Goal: Task Accomplishment & Management: Use online tool/utility

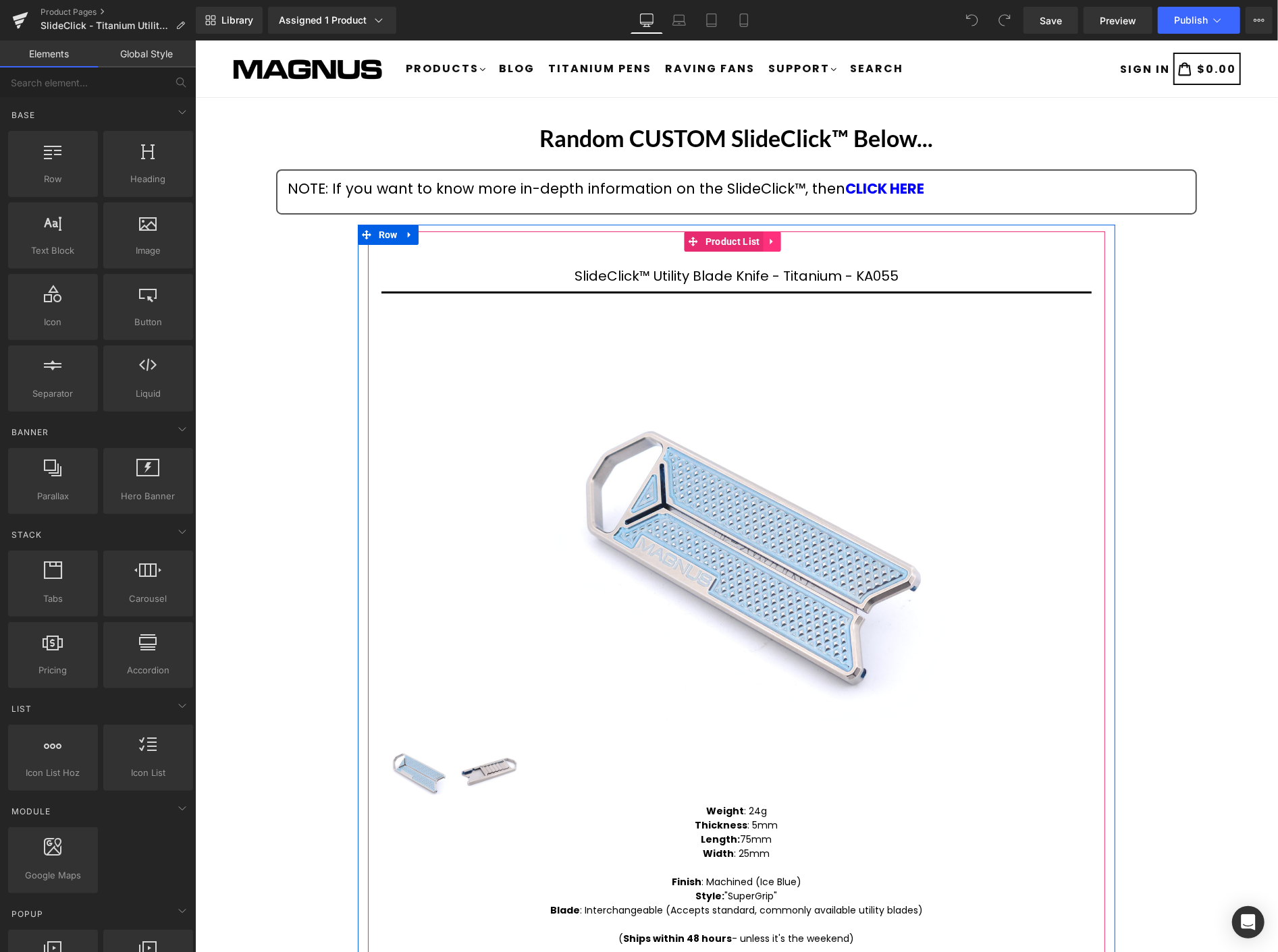
click at [762, 233] on link at bounding box center [771, 240] width 18 height 20
click at [758, 231] on link at bounding box center [763, 240] width 18 height 20
click at [700, 237] on span "Product List" at bounding box center [705, 240] width 61 height 20
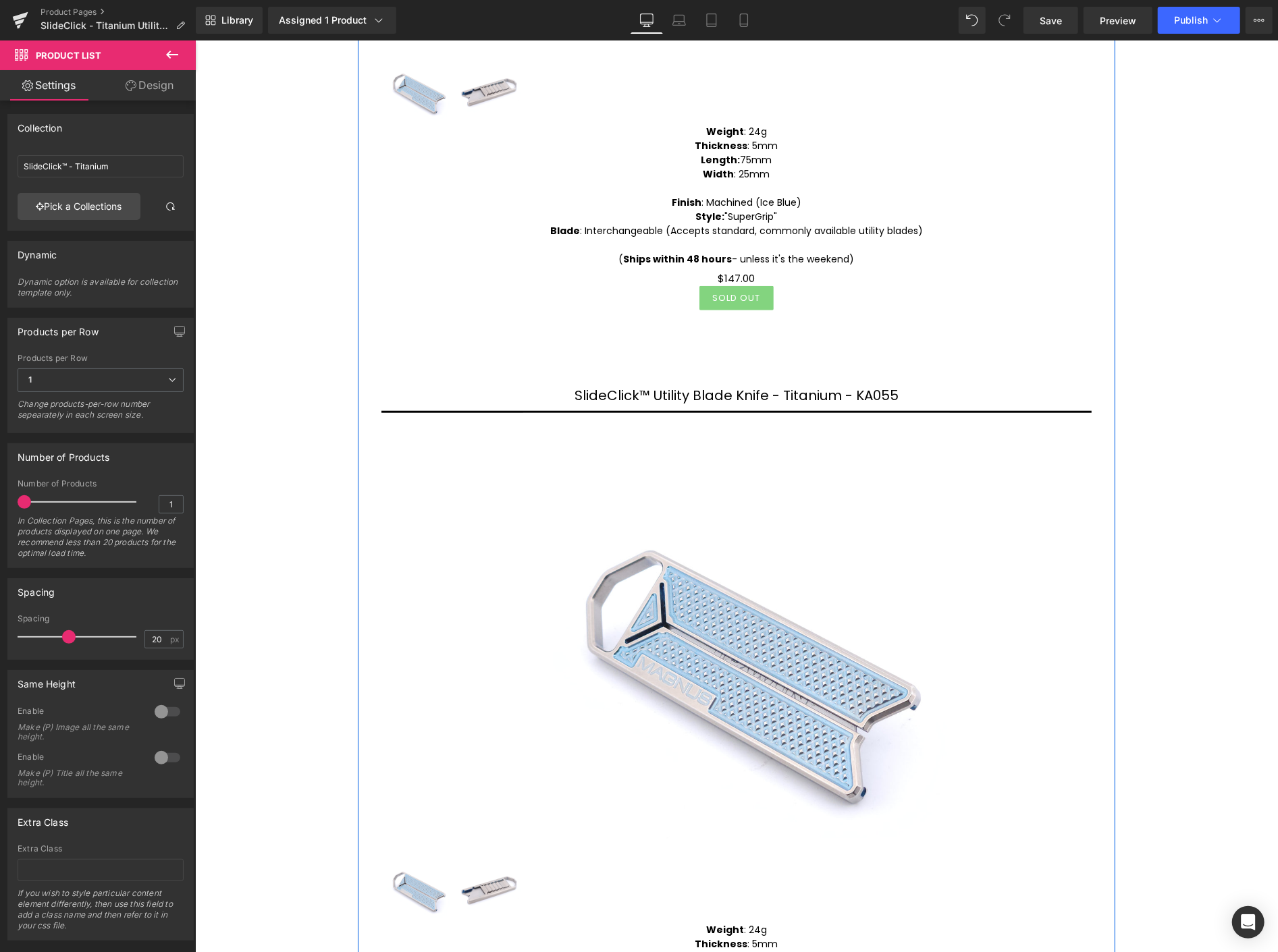
scroll to position [675, 0]
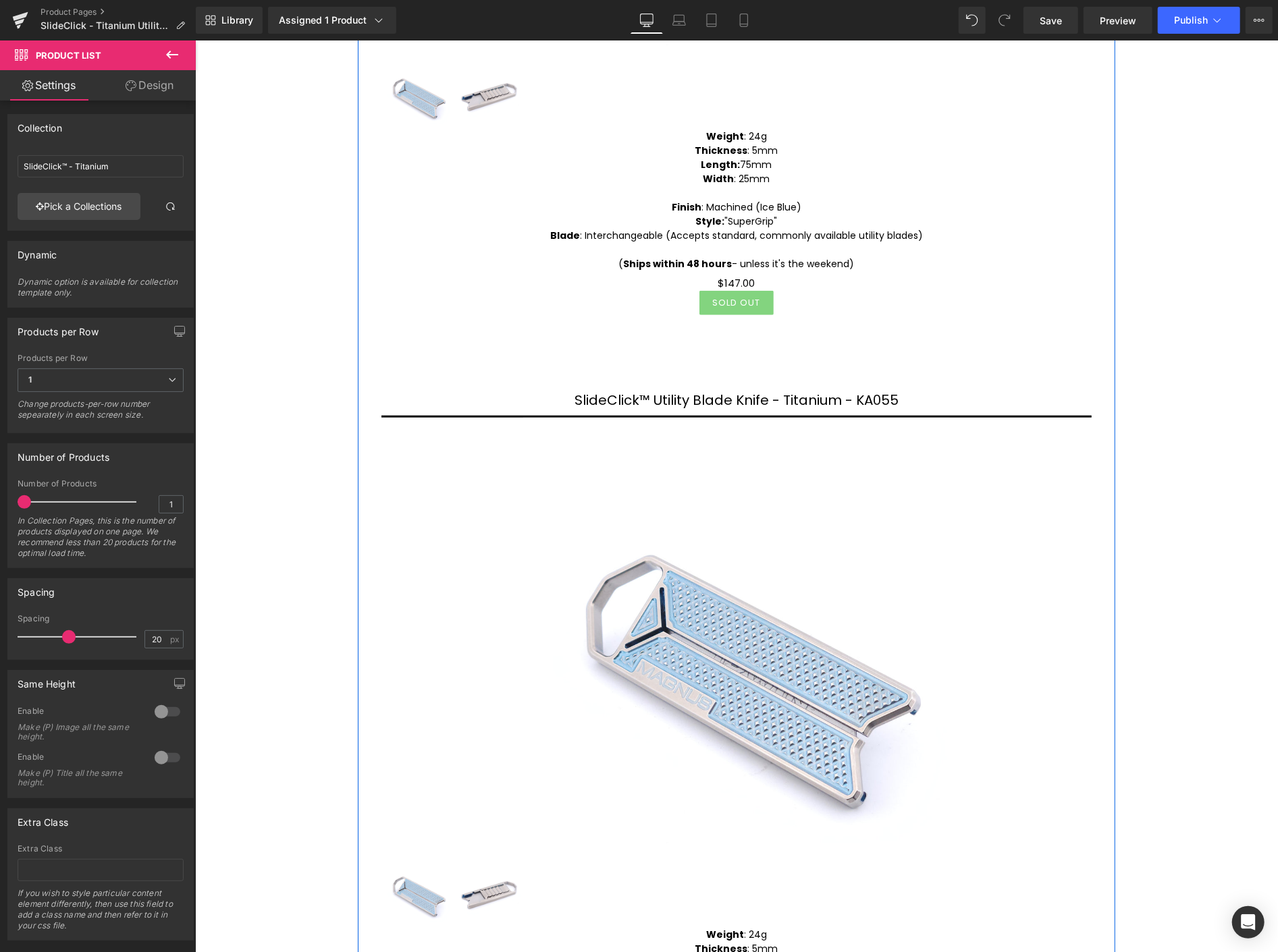
click at [668, 439] on img at bounding box center [736, 630] width 427 height 427
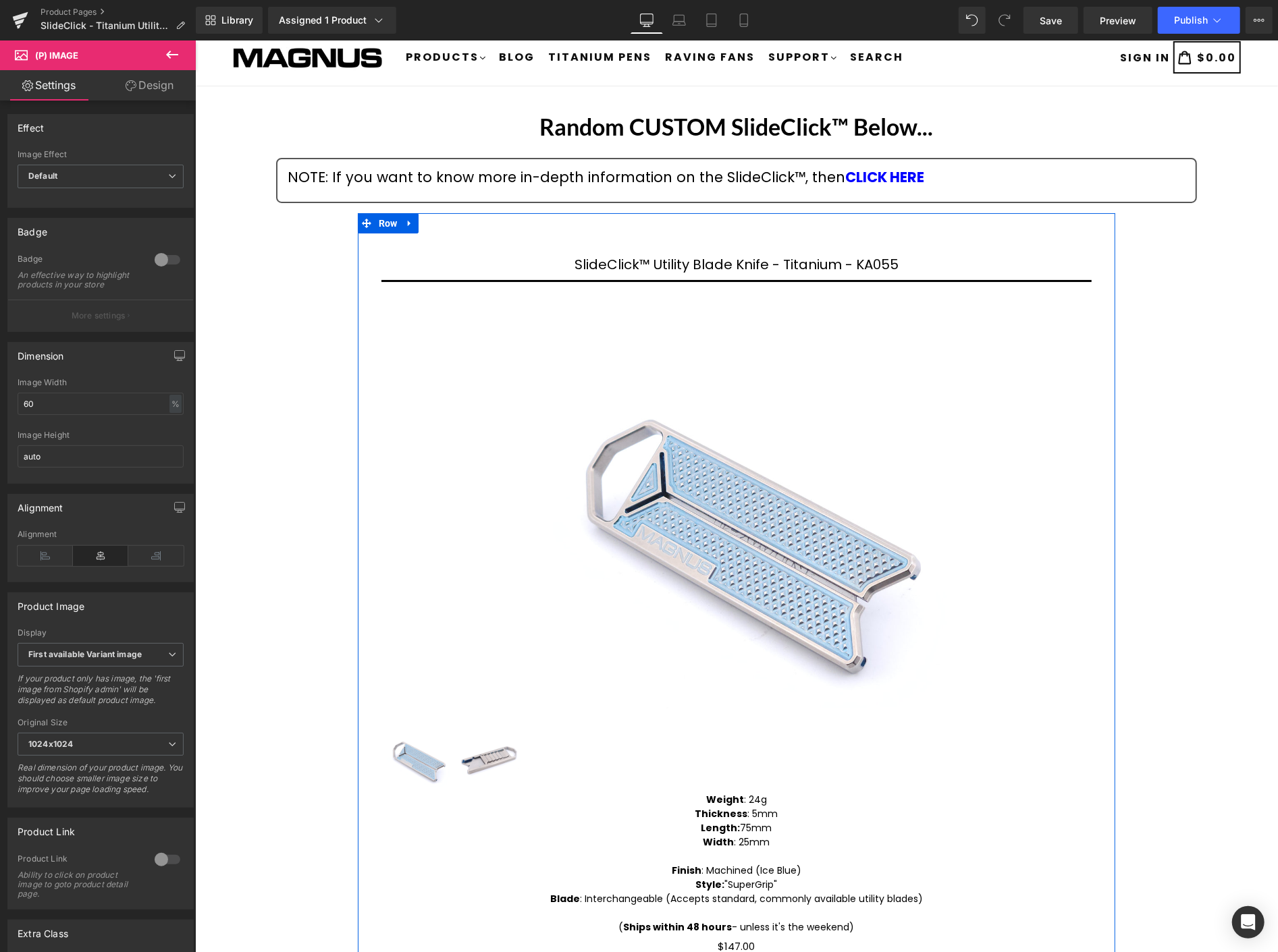
scroll to position [0, 0]
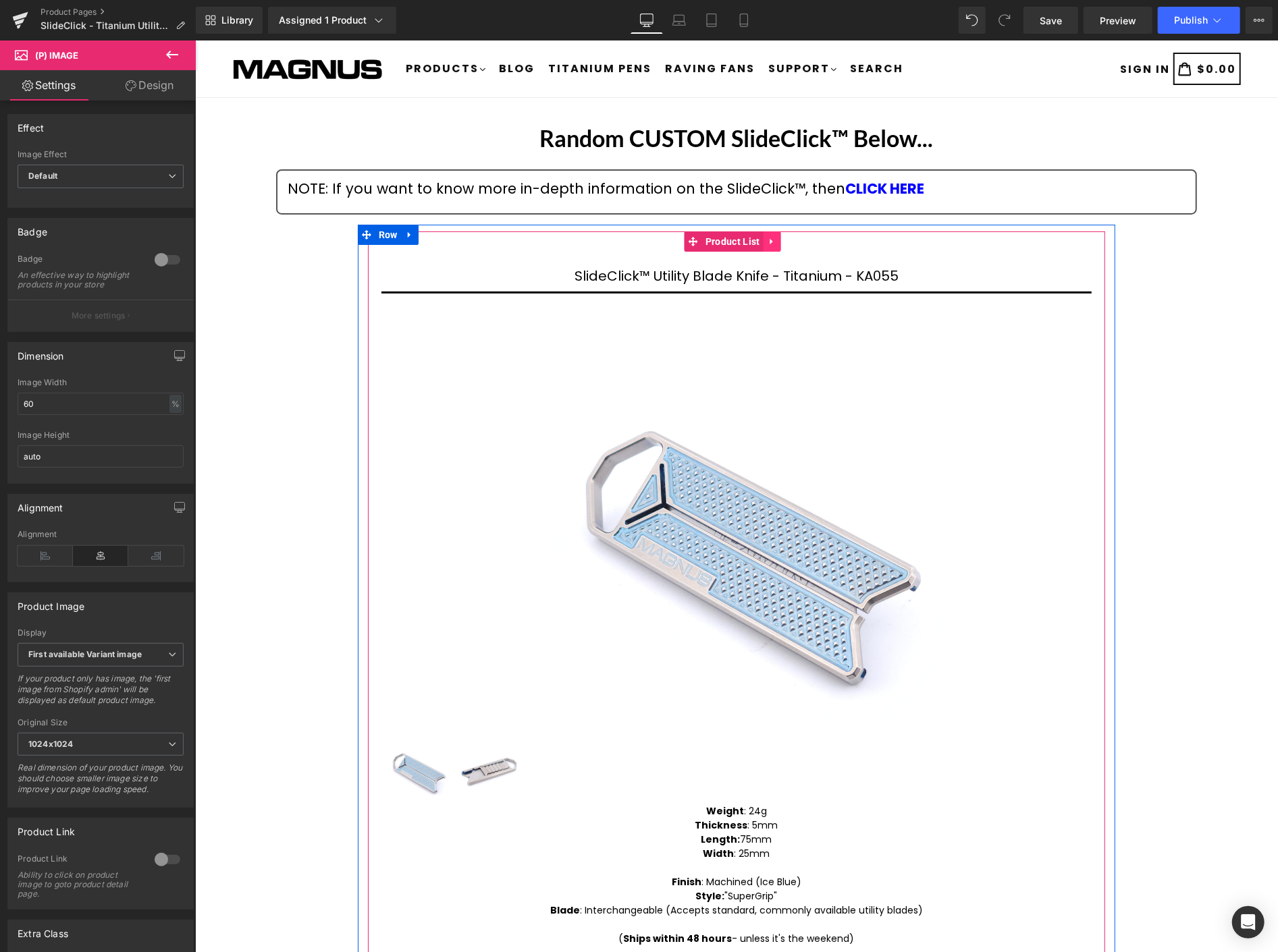
click at [766, 239] on icon at bounding box center [771, 241] width 10 height 10
click at [700, 239] on span "Product List" at bounding box center [705, 240] width 61 height 20
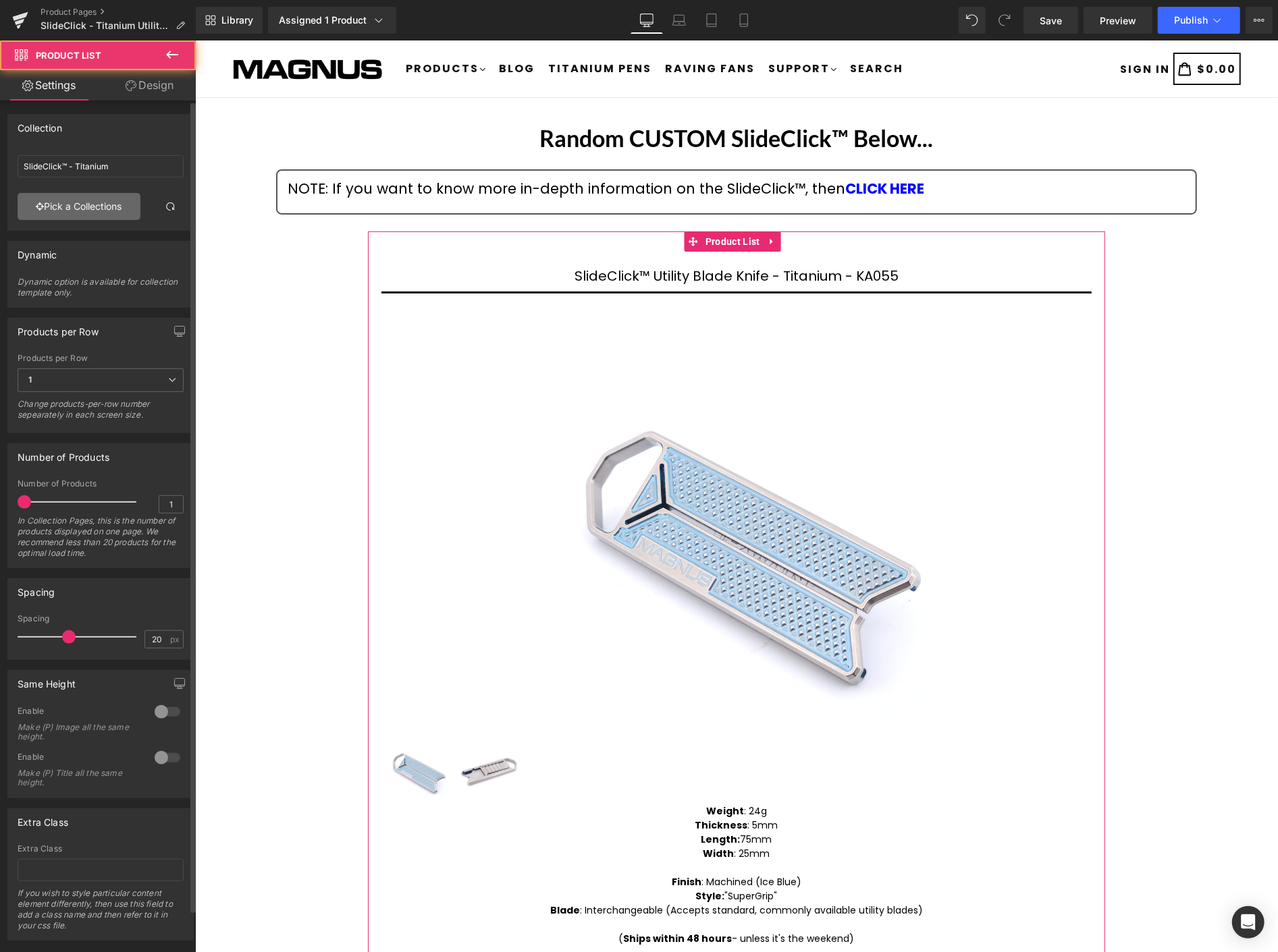
click at [77, 205] on link "Pick a Collections" at bounding box center [79, 206] width 123 height 27
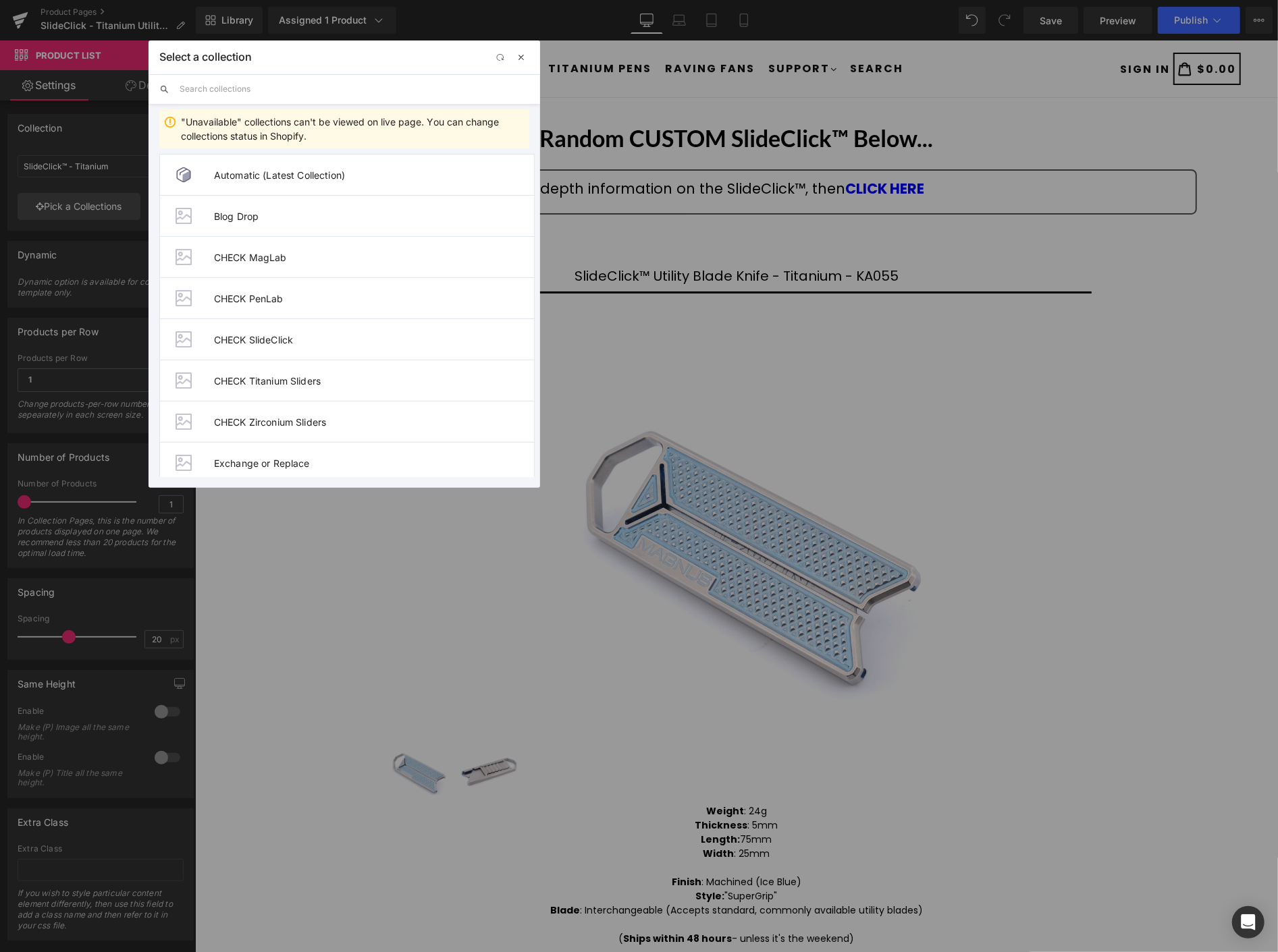
drag, startPoint x: 518, startPoint y: 53, endPoint x: 323, endPoint y: 15, distance: 198.7
click at [518, 53] on span "button" at bounding box center [520, 57] width 11 height 11
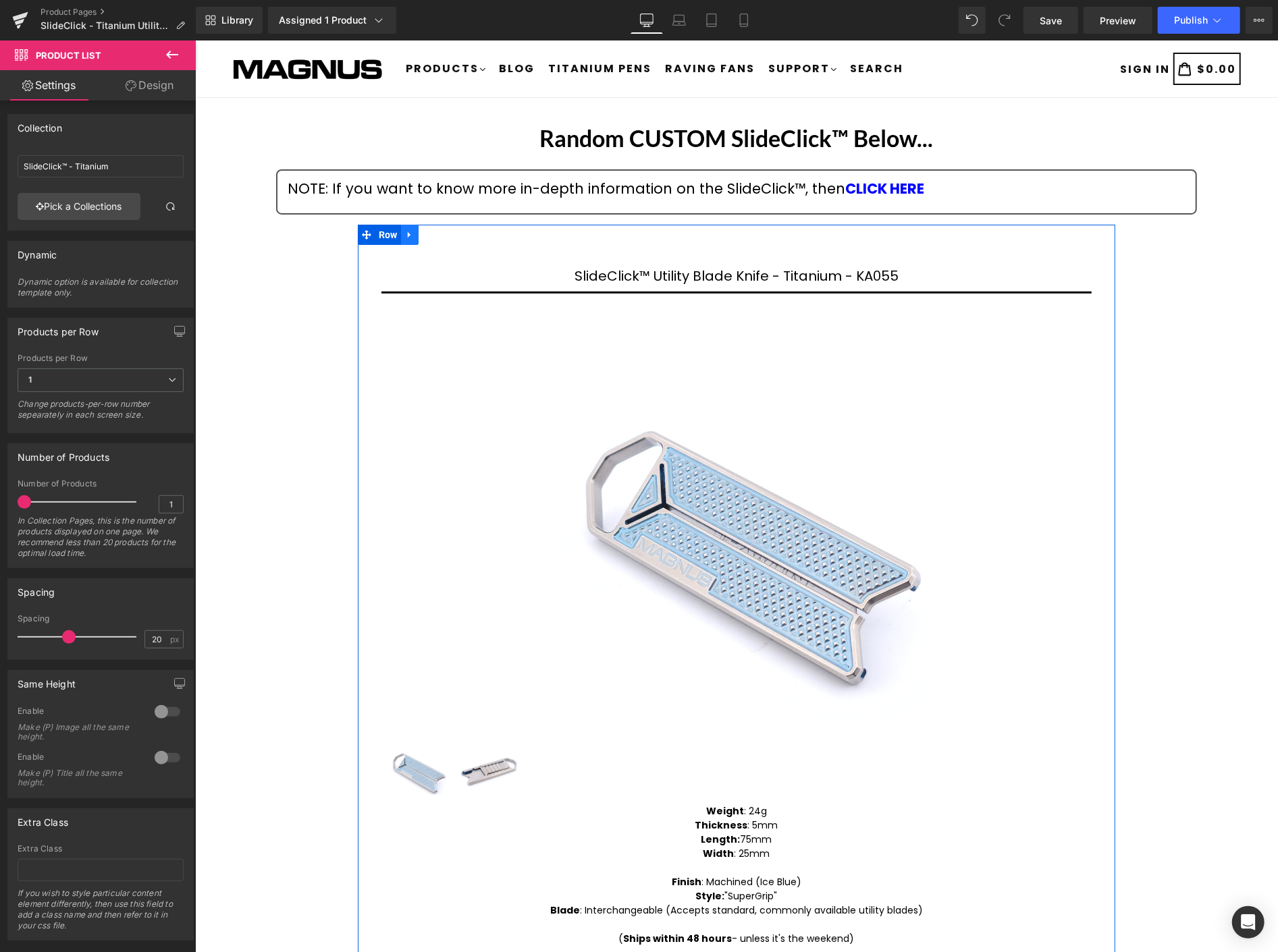
click at [408, 224] on link at bounding box center [409, 234] width 18 height 20
click at [443, 234] on icon at bounding box center [444, 235] width 10 height 10
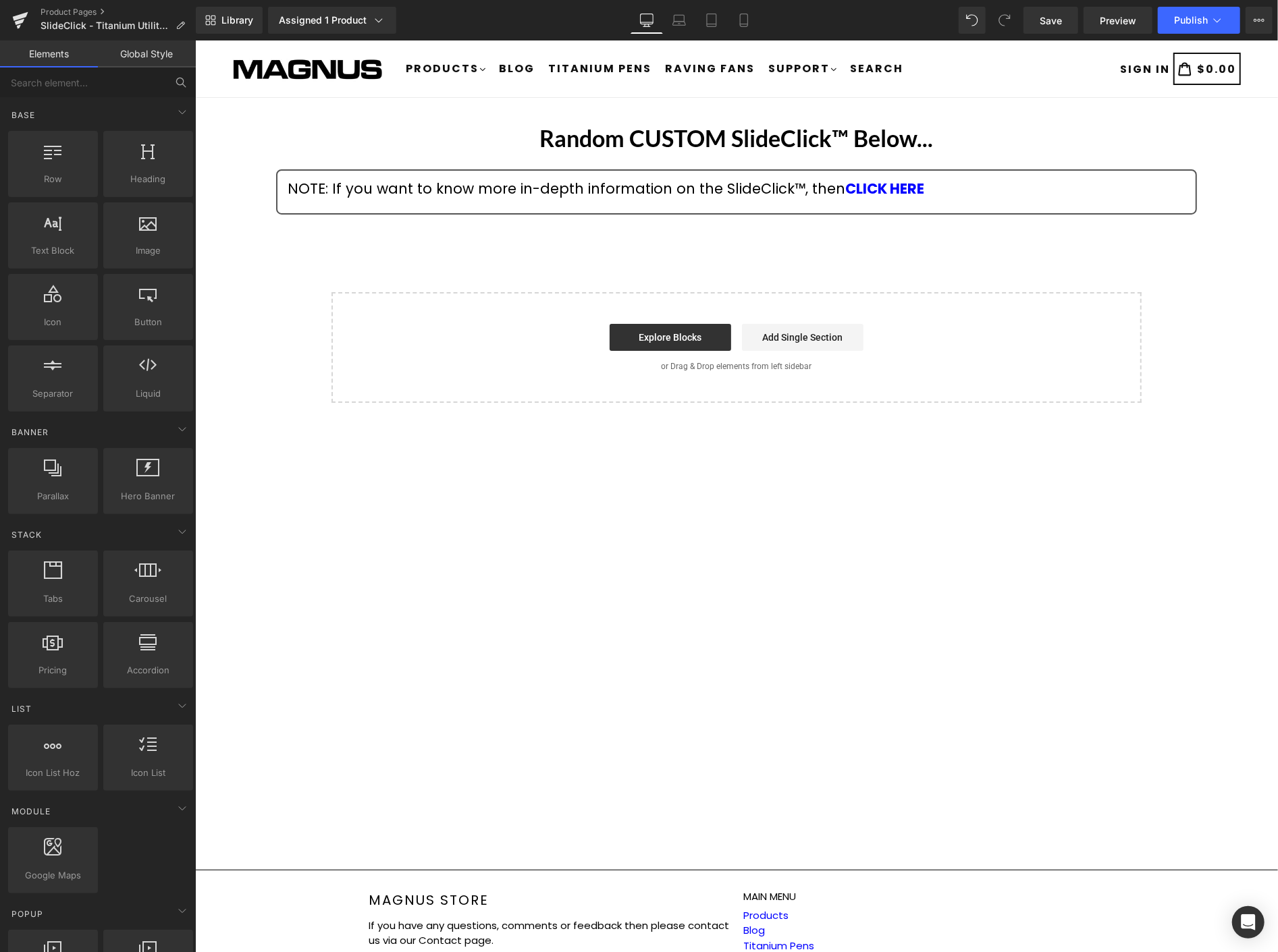
click at [175, 77] on icon at bounding box center [181, 82] width 12 height 12
click at [178, 77] on icon at bounding box center [181, 82] width 12 height 12
click at [123, 78] on input "text" at bounding box center [83, 82] width 166 height 29
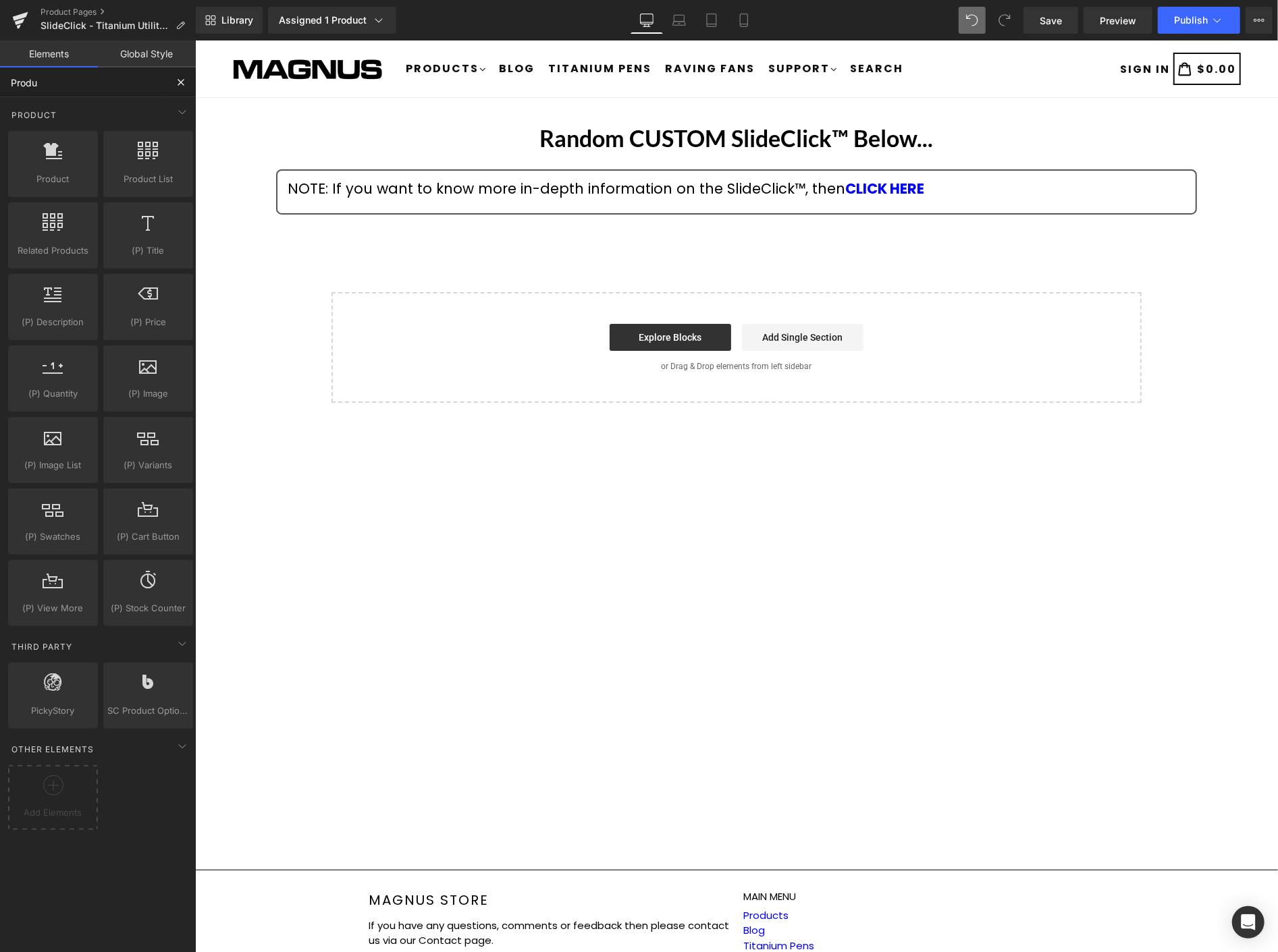
type input "Produ"
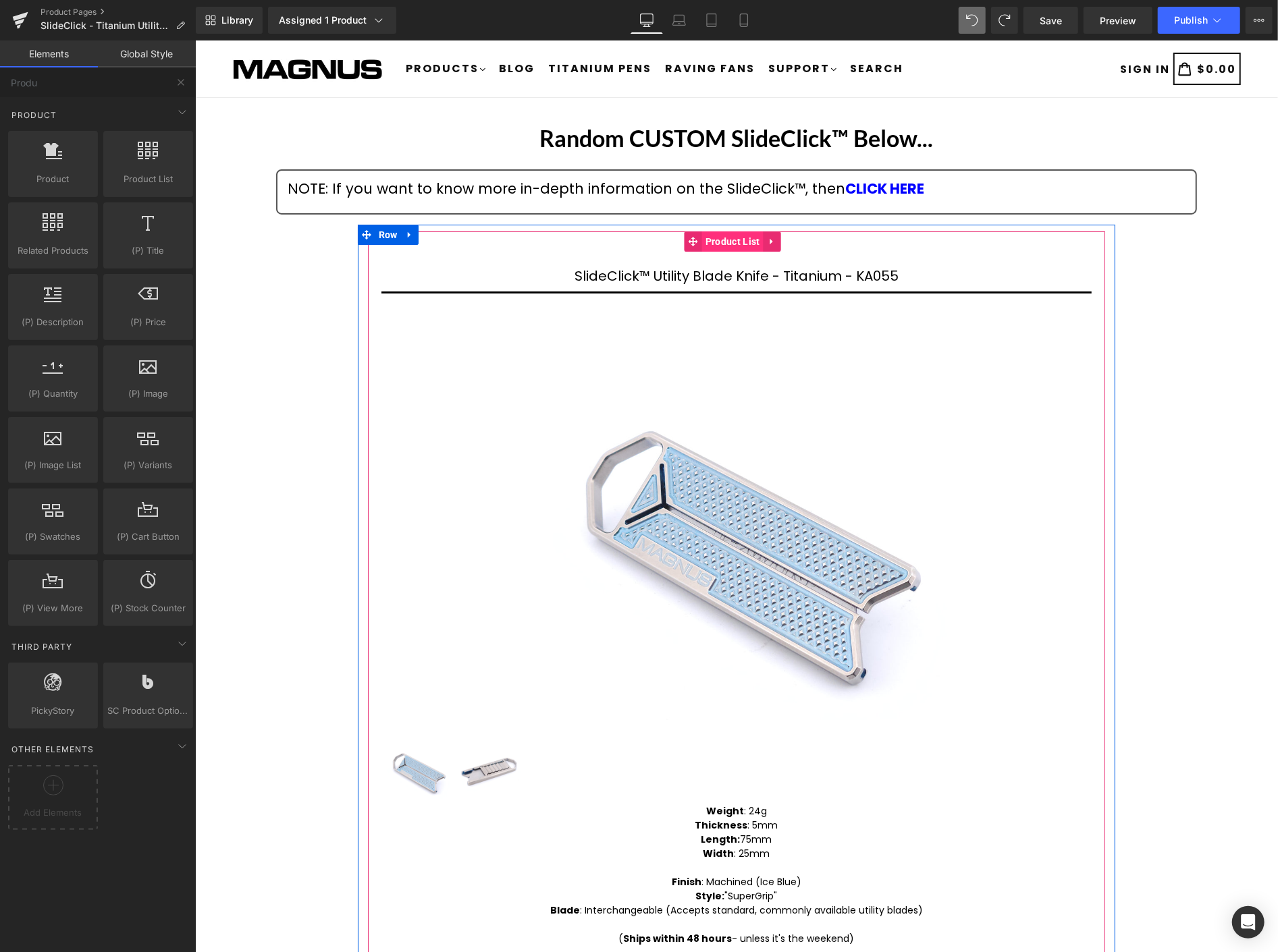
click at [731, 233] on span "Product List" at bounding box center [731, 240] width 61 height 20
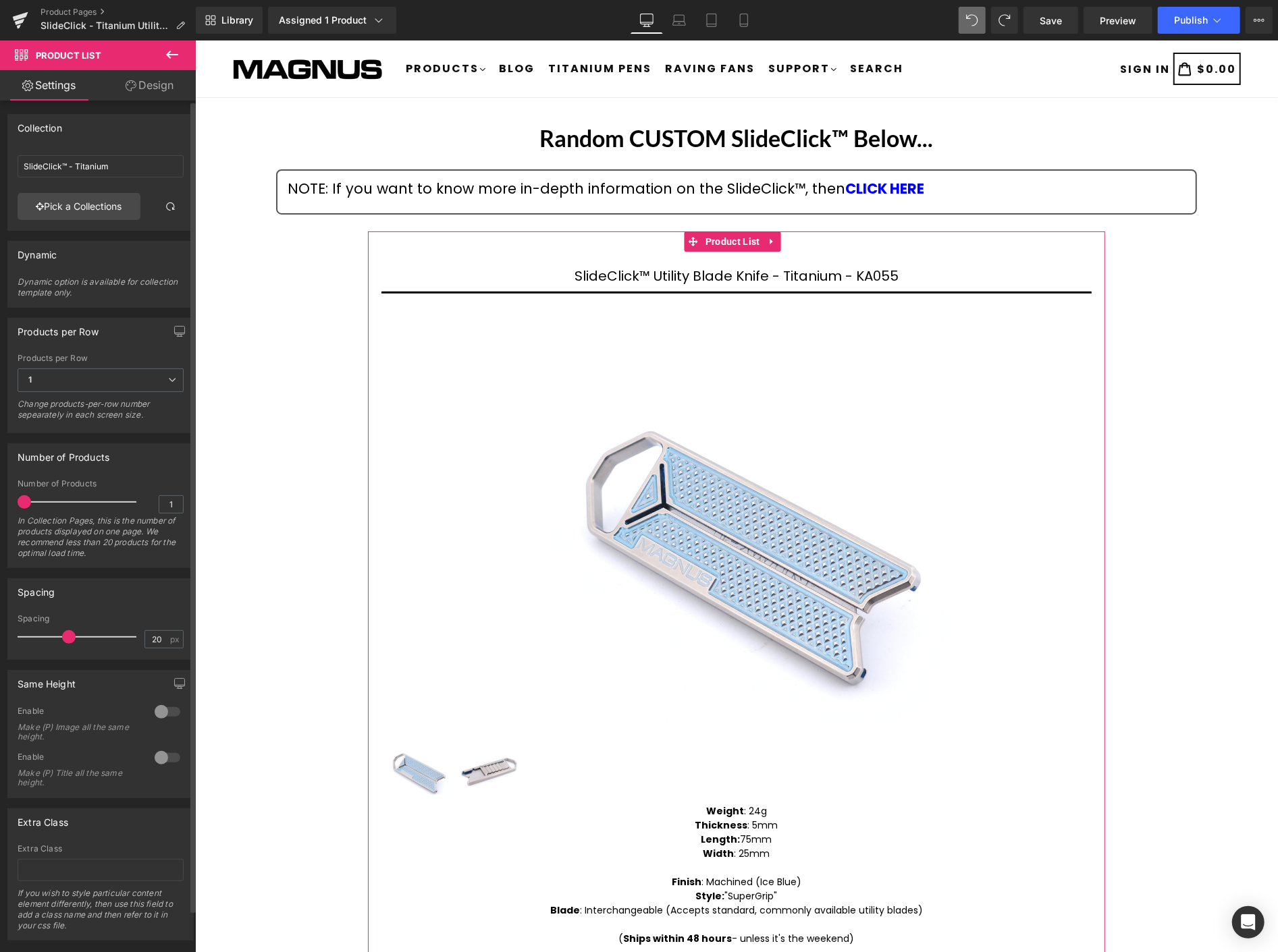
type input "2"
click at [22, 502] on span at bounding box center [29, 502] width 14 height 14
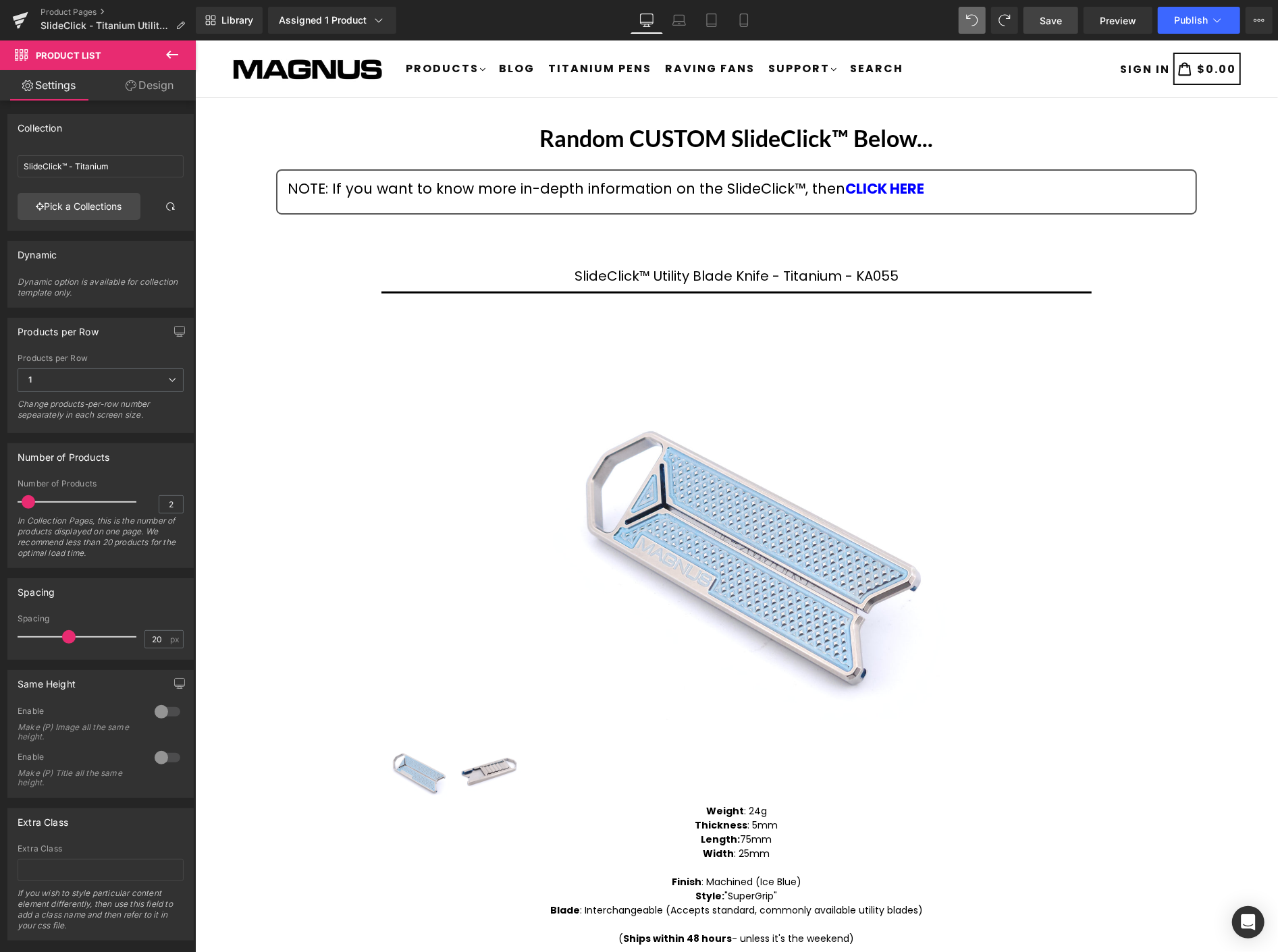
click at [1055, 15] on span "Save" at bounding box center [1050, 20] width 22 height 14
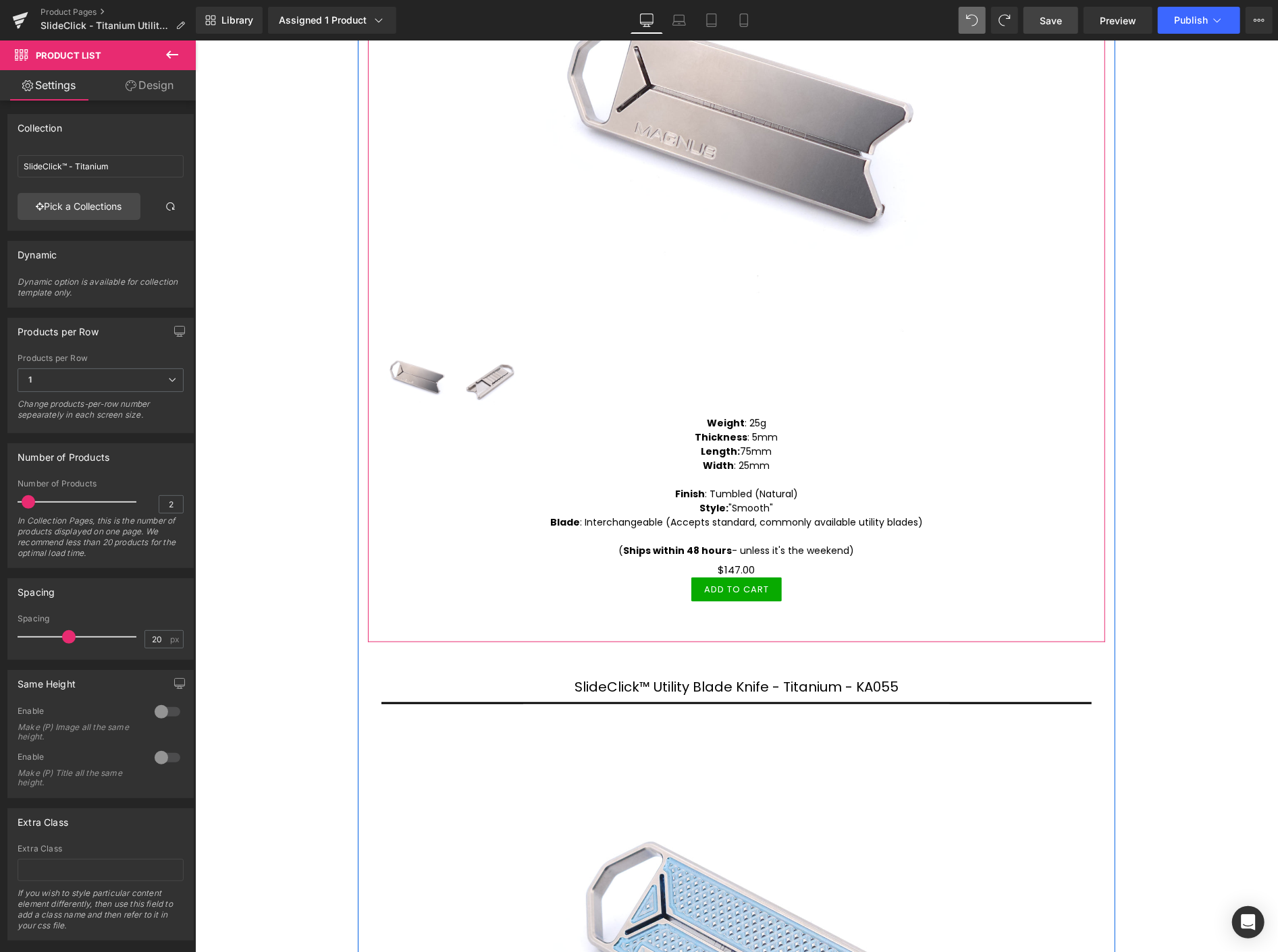
scroll to position [1424, 0]
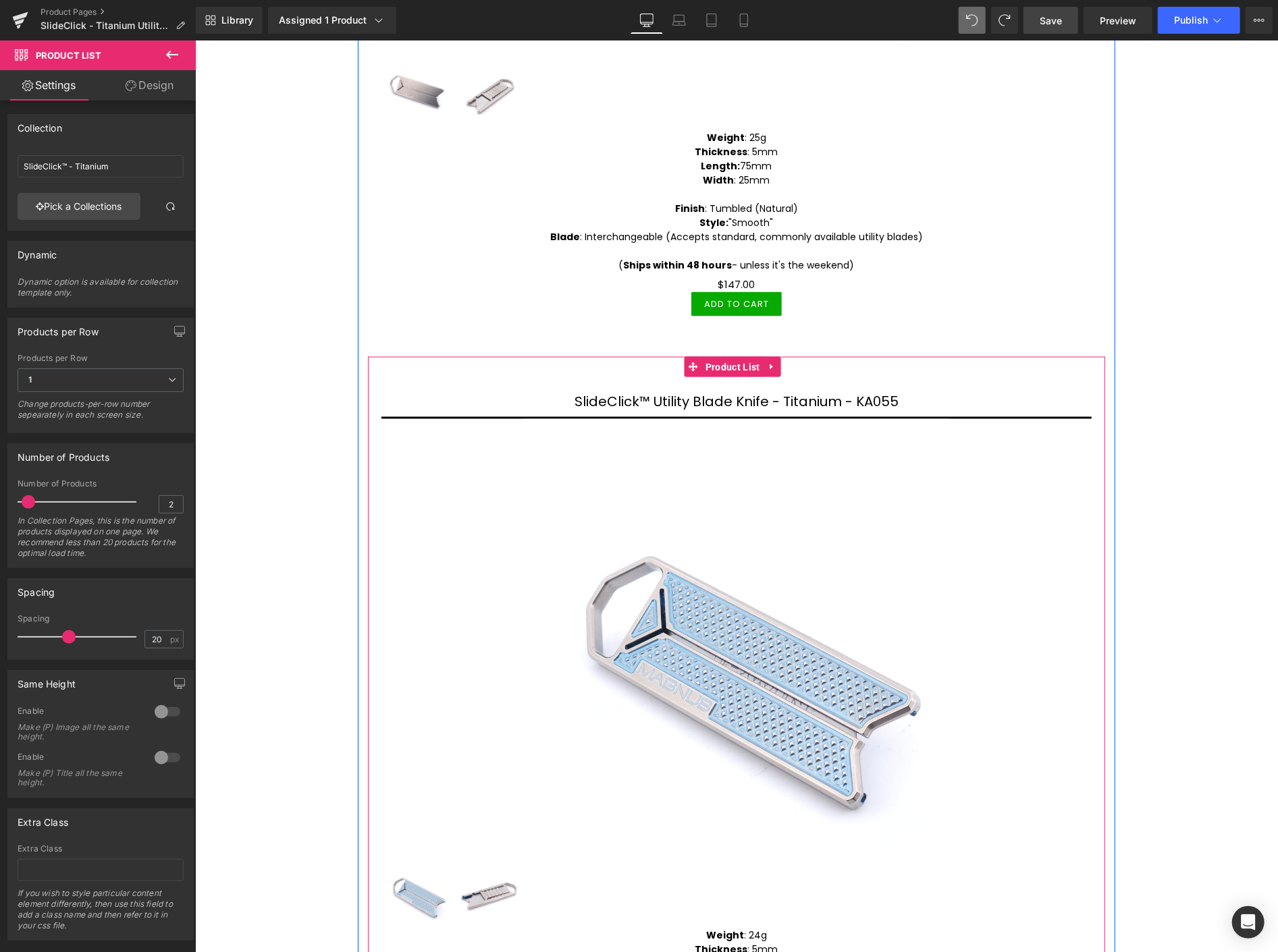
click at [766, 361] on icon at bounding box center [771, 366] width 10 height 10
click at [775, 362] on icon at bounding box center [780, 366] width 10 height 10
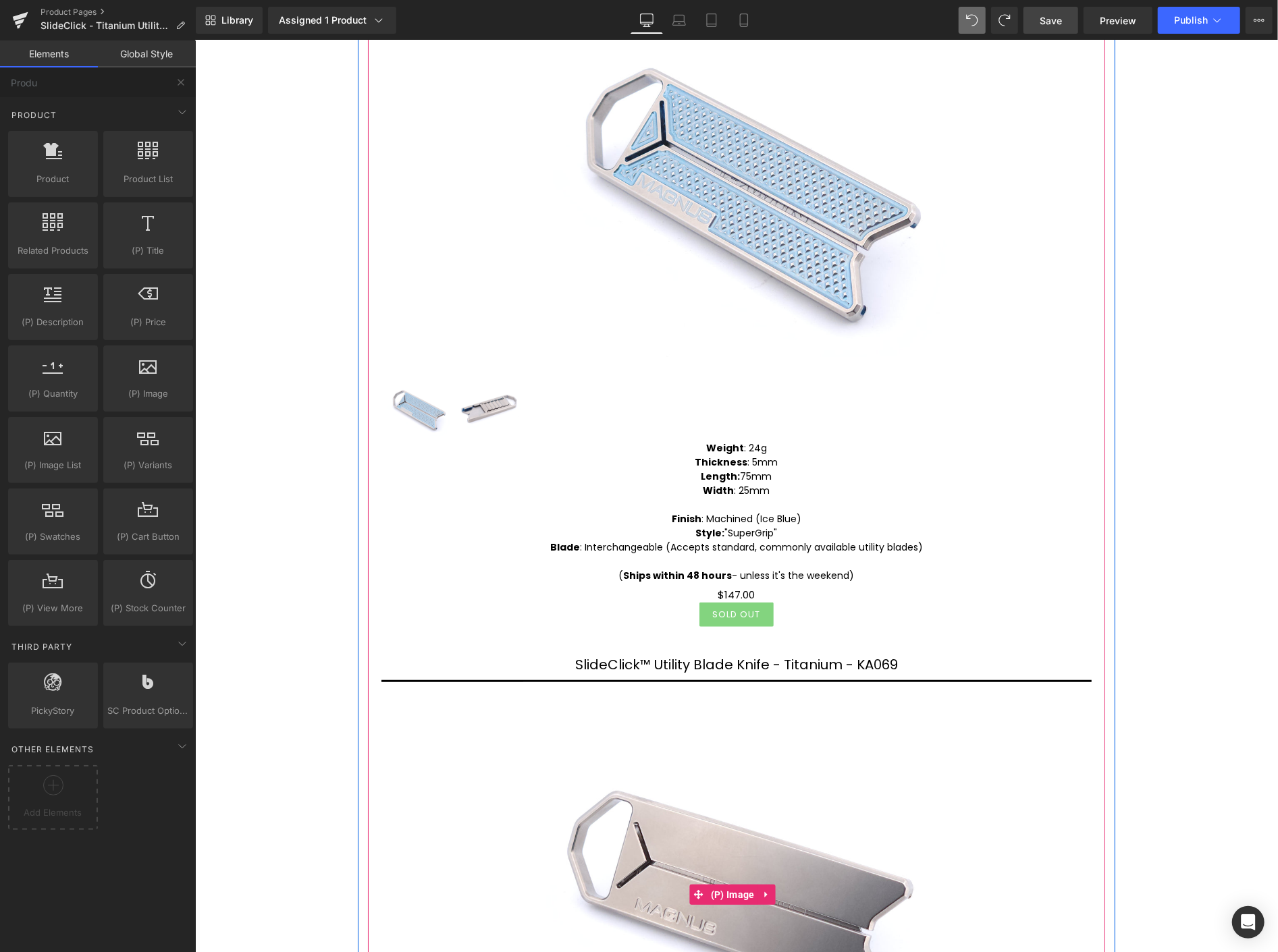
scroll to position [0, 0]
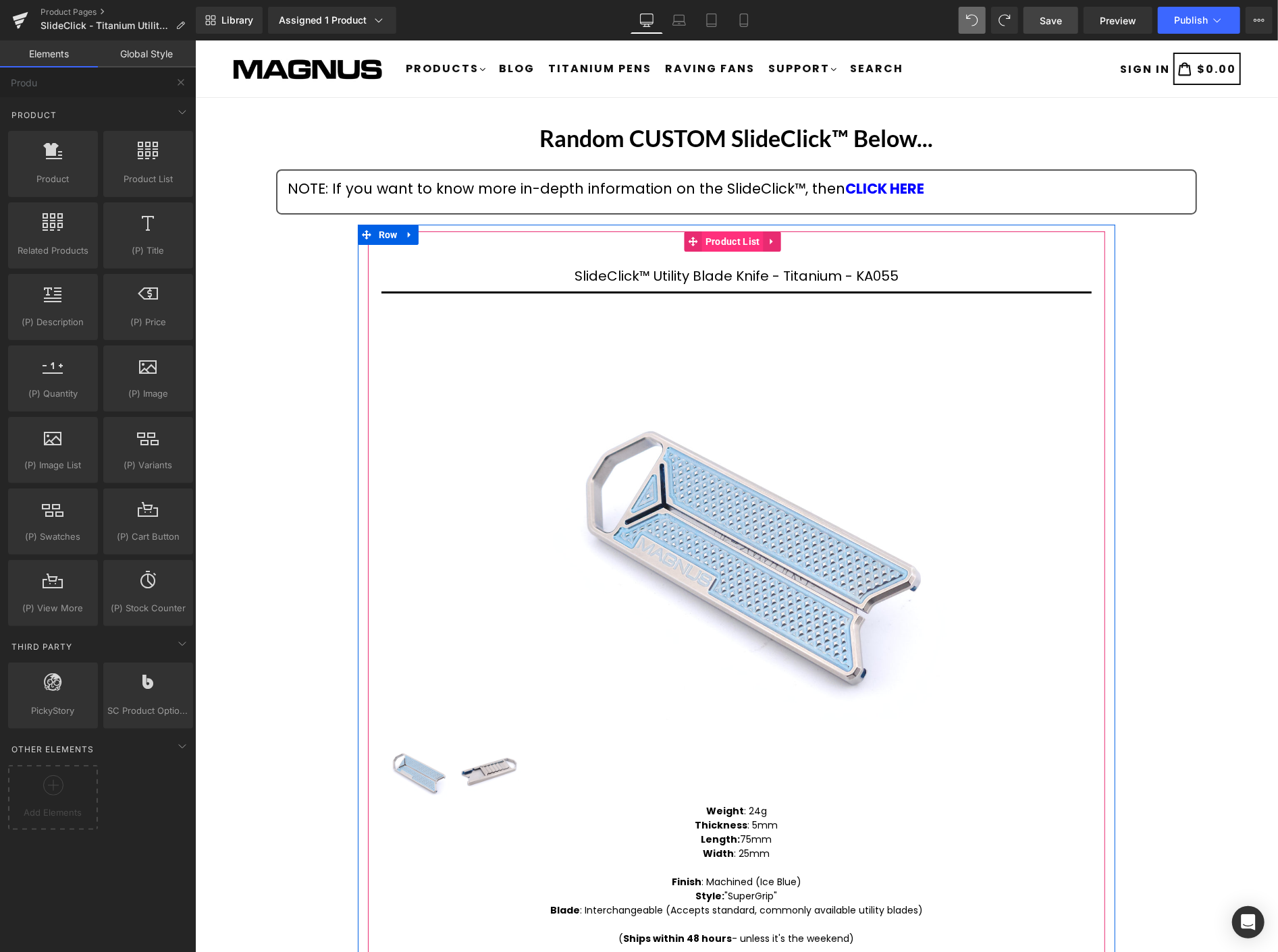
click at [727, 239] on span "Product List" at bounding box center [731, 240] width 61 height 20
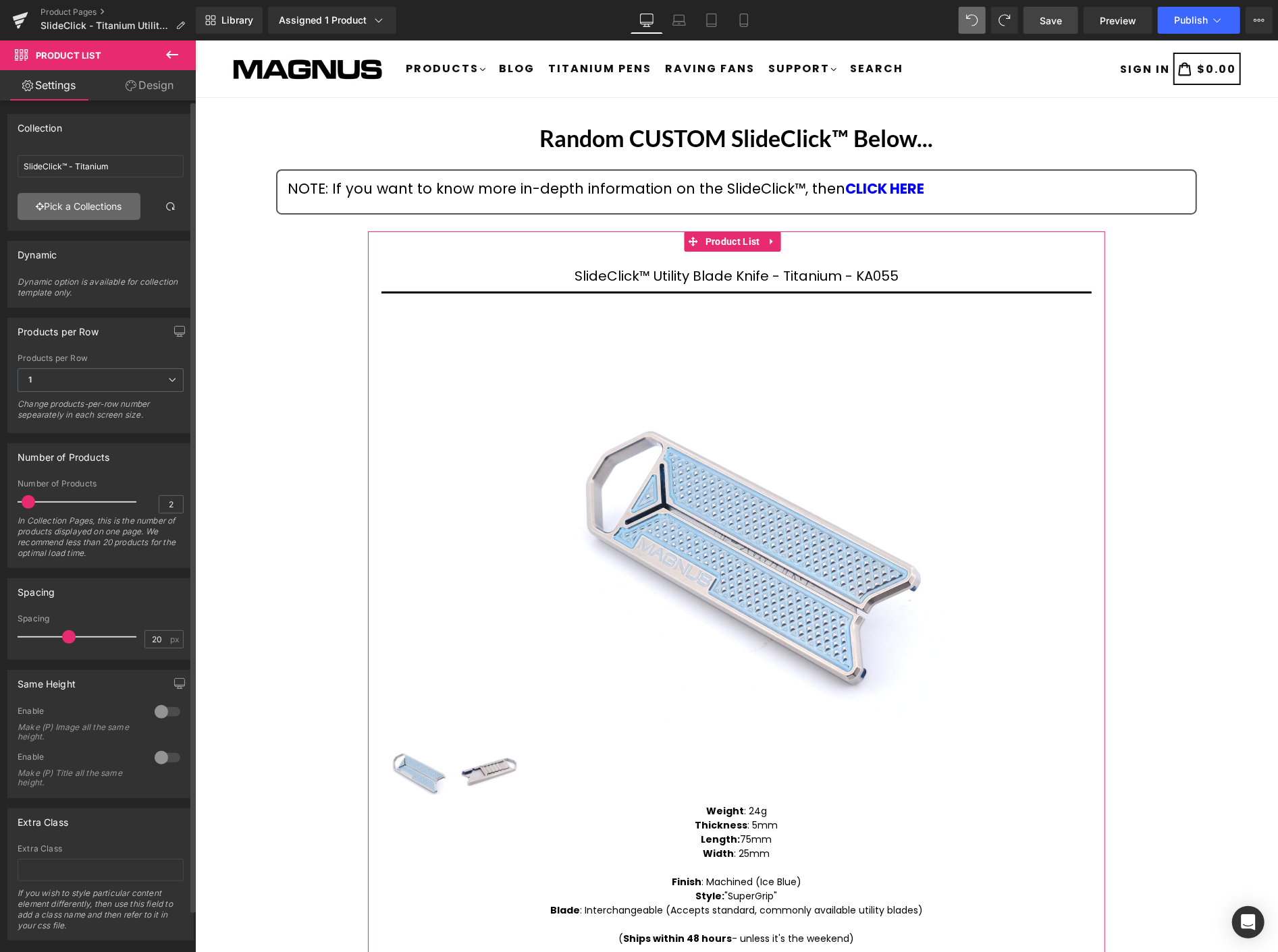
click at [98, 203] on link "Pick a Collections" at bounding box center [79, 206] width 123 height 27
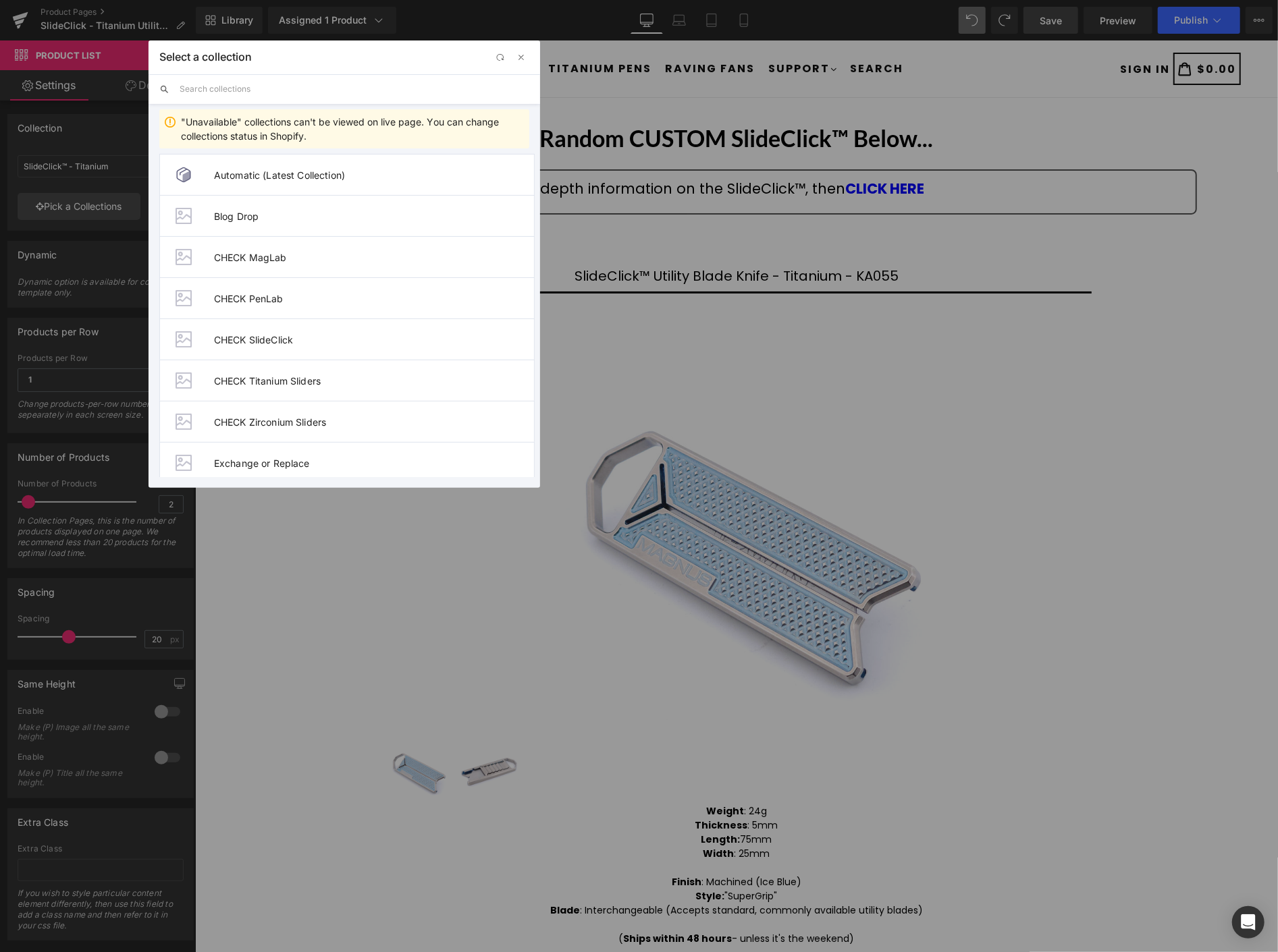
click at [453, 86] on input "text" at bounding box center [354, 89] width 349 height 29
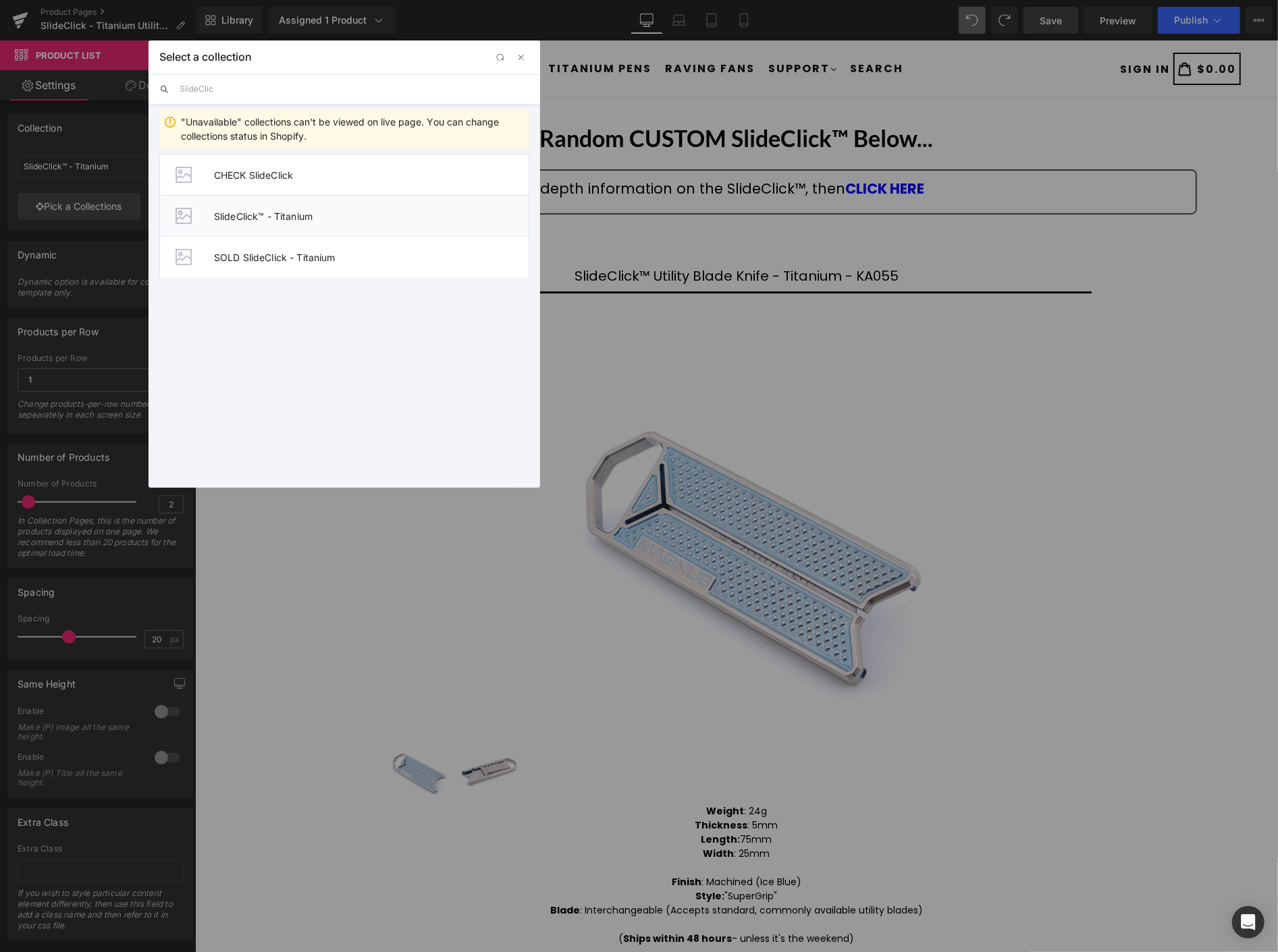
type input "SlideClic"
click at [275, 205] on li "SlideClick™ - Titanium" at bounding box center [345, 216] width 370 height 42
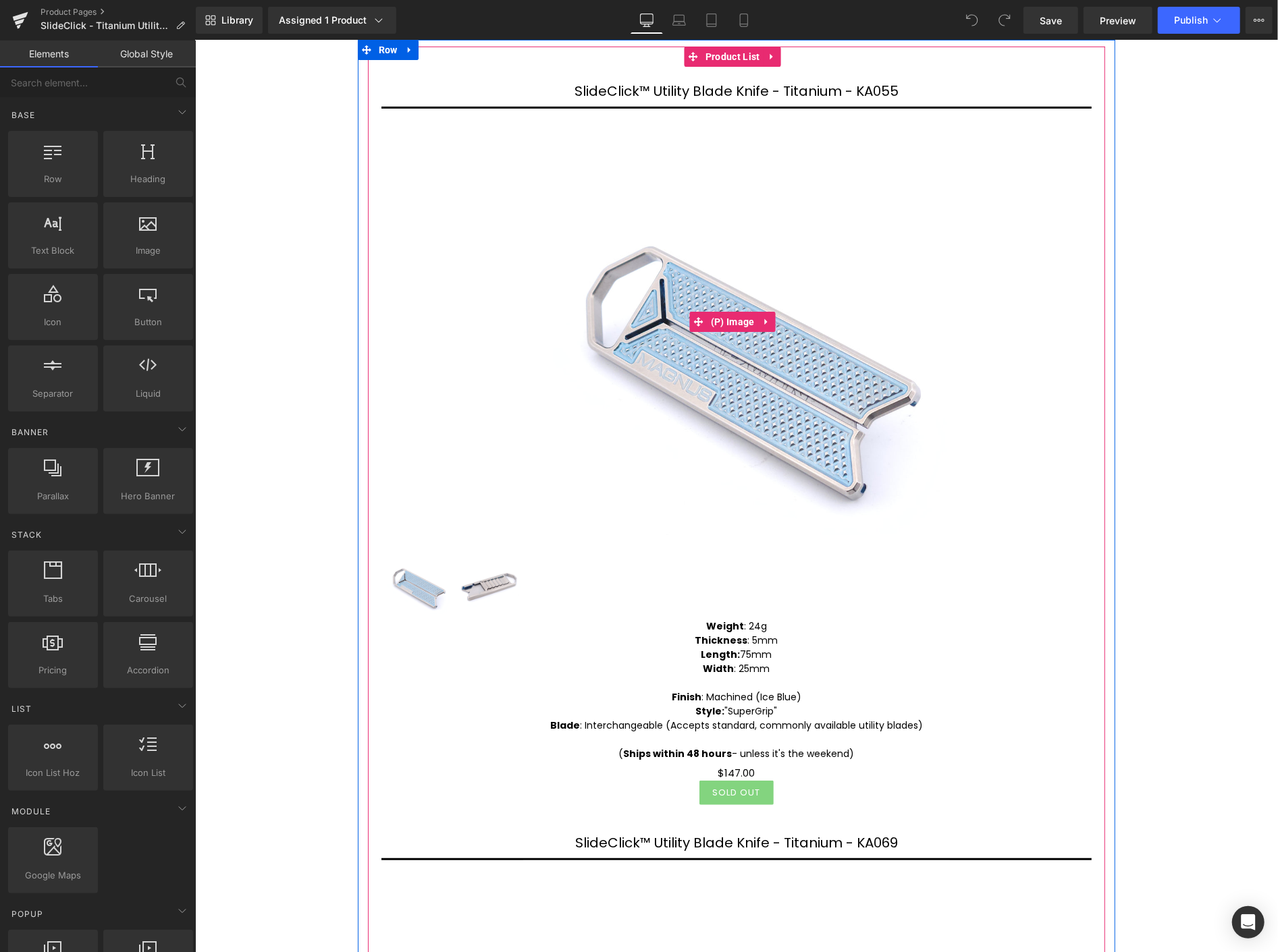
scroll to position [524, 0]
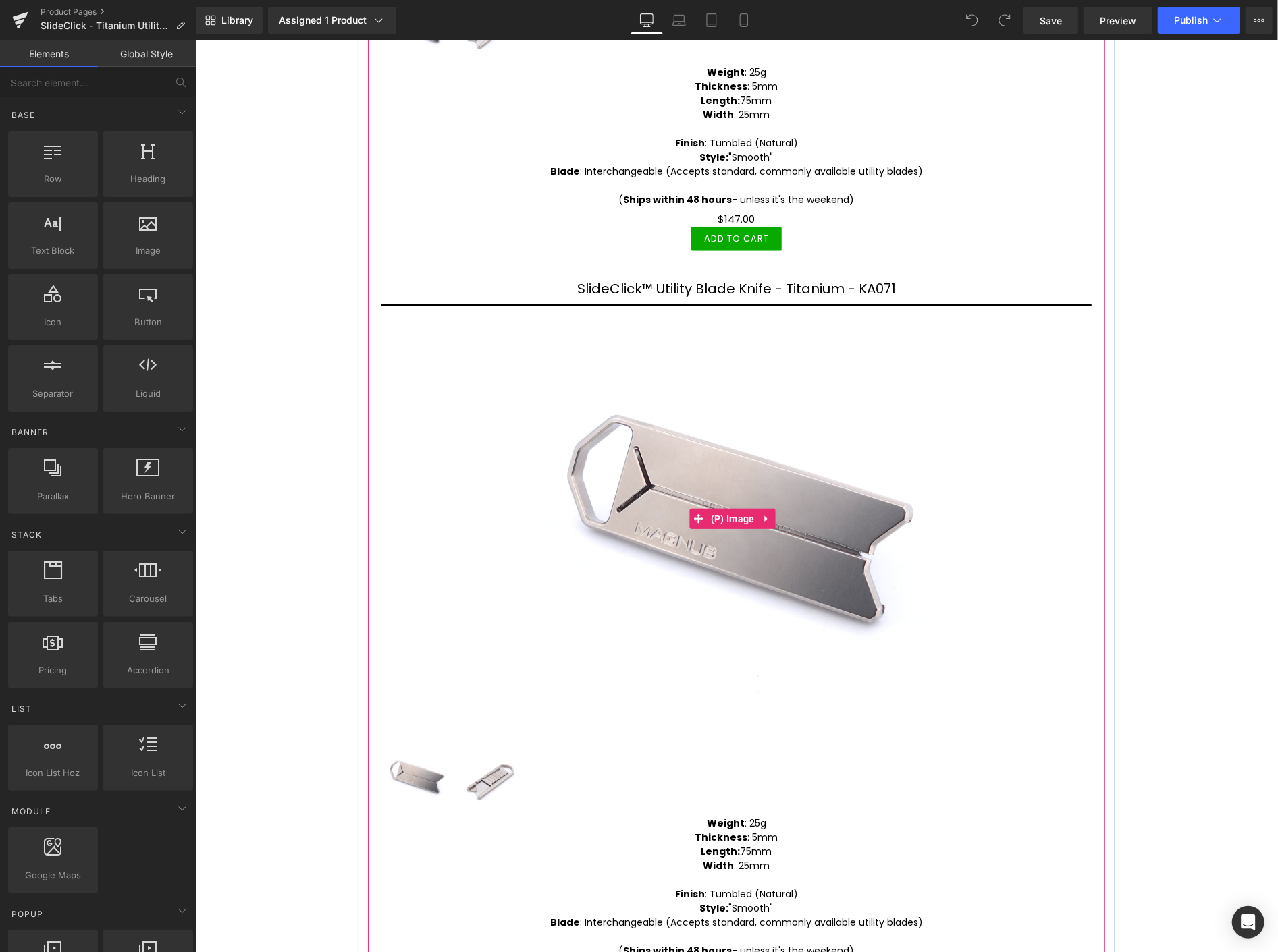
scroll to position [750, 0]
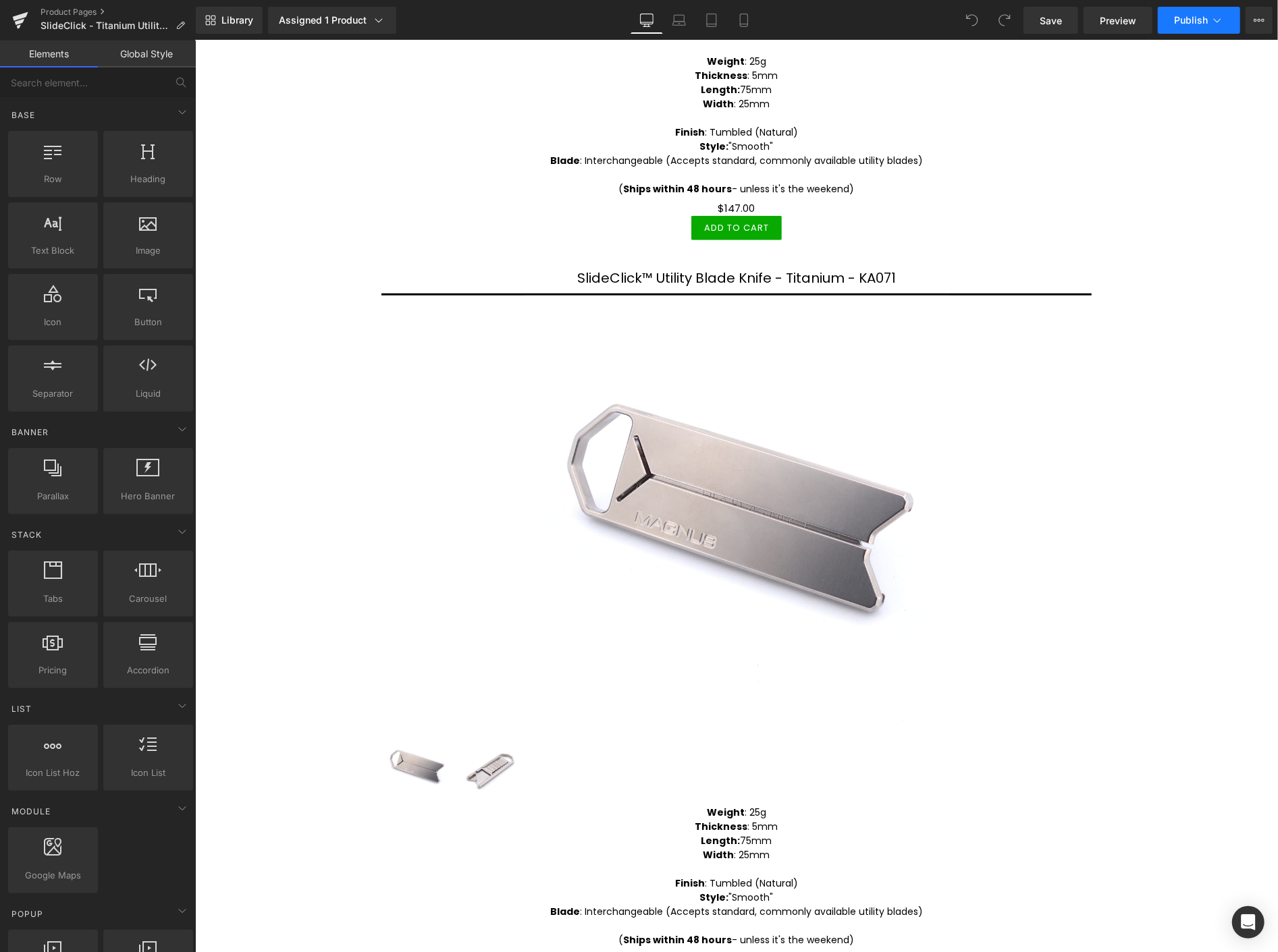
click at [1196, 18] on span "Publish" at bounding box center [1190, 20] width 33 height 11
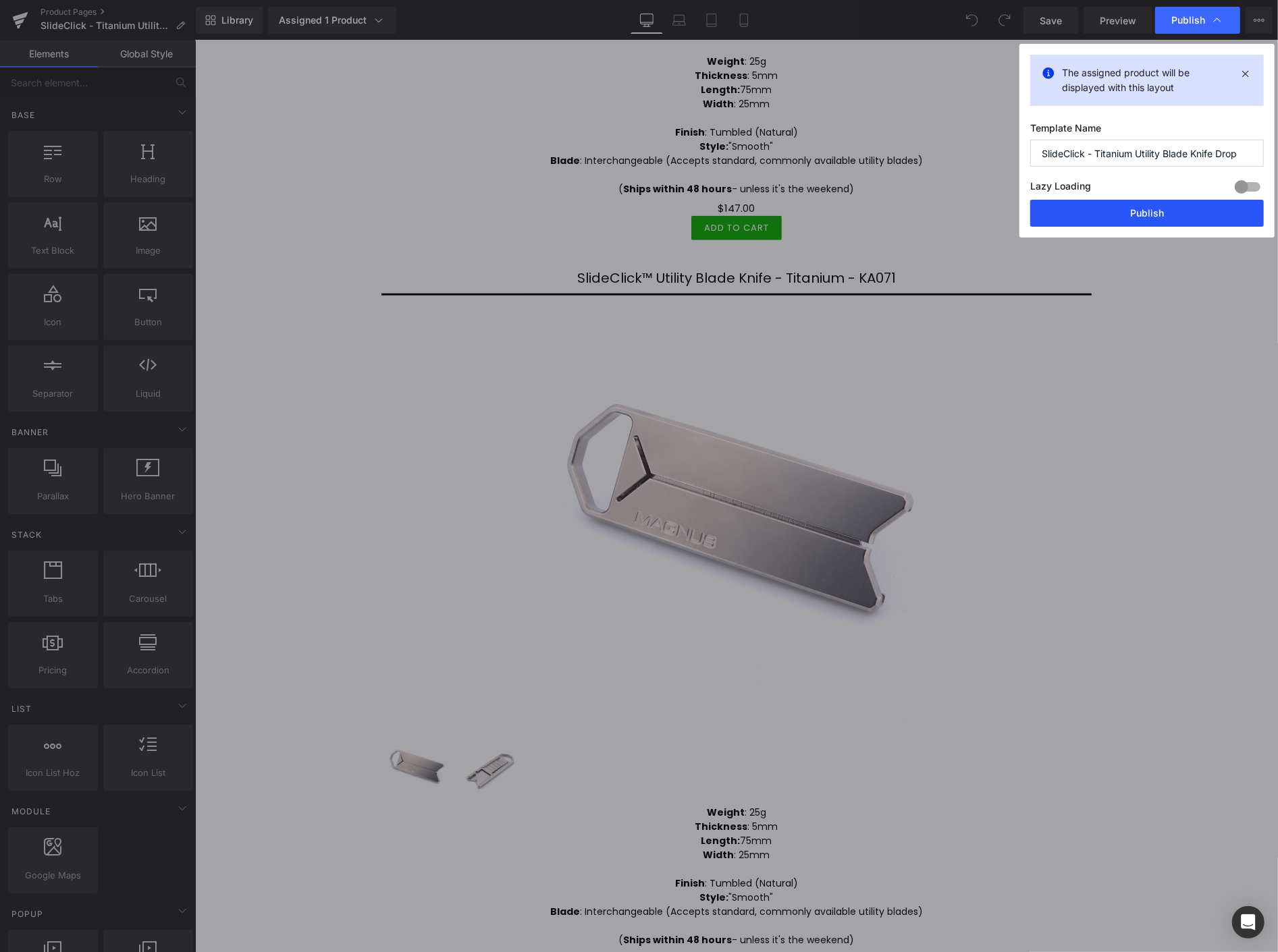
click at [1172, 213] on button "Publish" at bounding box center [1147, 213] width 234 height 27
